Goal: Task Accomplishment & Management: Manage account settings

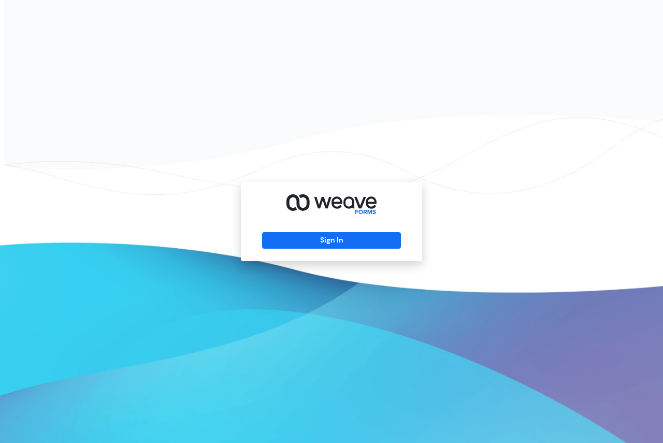
click at [275, 249] on div "Sign In" at bounding box center [331, 221] width 181 height 79
click at [273, 236] on button "Sign In" at bounding box center [331, 240] width 138 height 17
